Goal: Navigation & Orientation: Go to known website

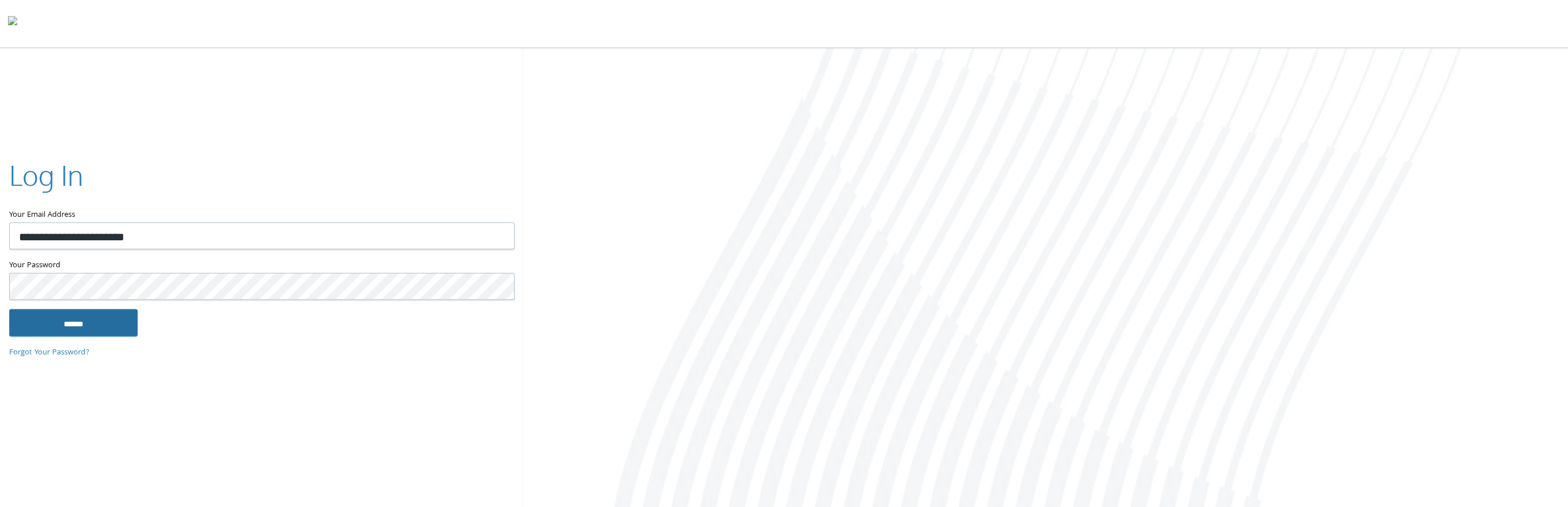
click at [58, 314] on input "******" at bounding box center [73, 322] width 129 height 27
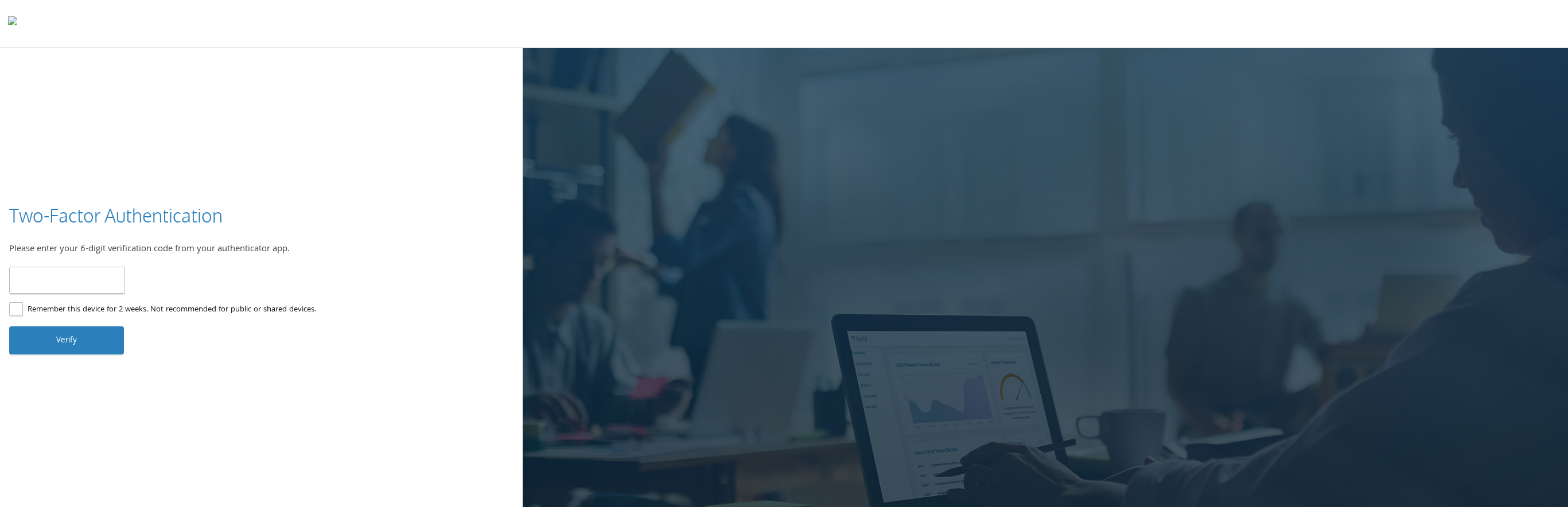
click at [66, 284] on input "number" at bounding box center [66, 280] width 116 height 27
type input "******"
